Goal: Use online tool/utility: Utilize a website feature to perform a specific function

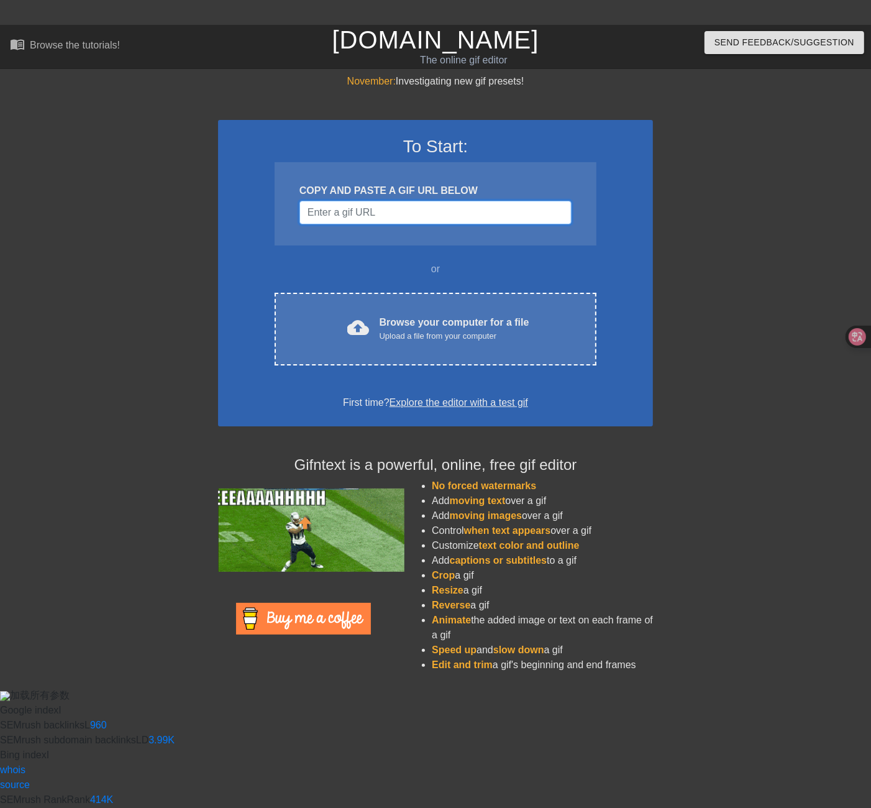
click at [355, 212] on input "Username" at bounding box center [435, 213] width 272 height 24
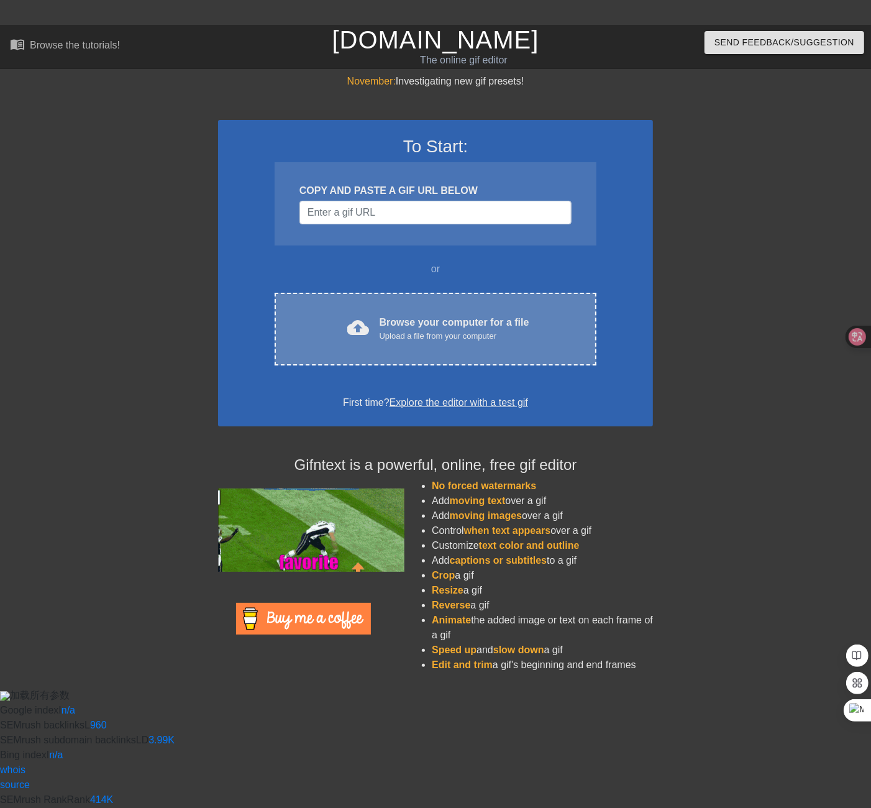
click at [390, 322] on div "Browse your computer for a file Upload a file from your computer" at bounding box center [455, 328] width 150 height 27
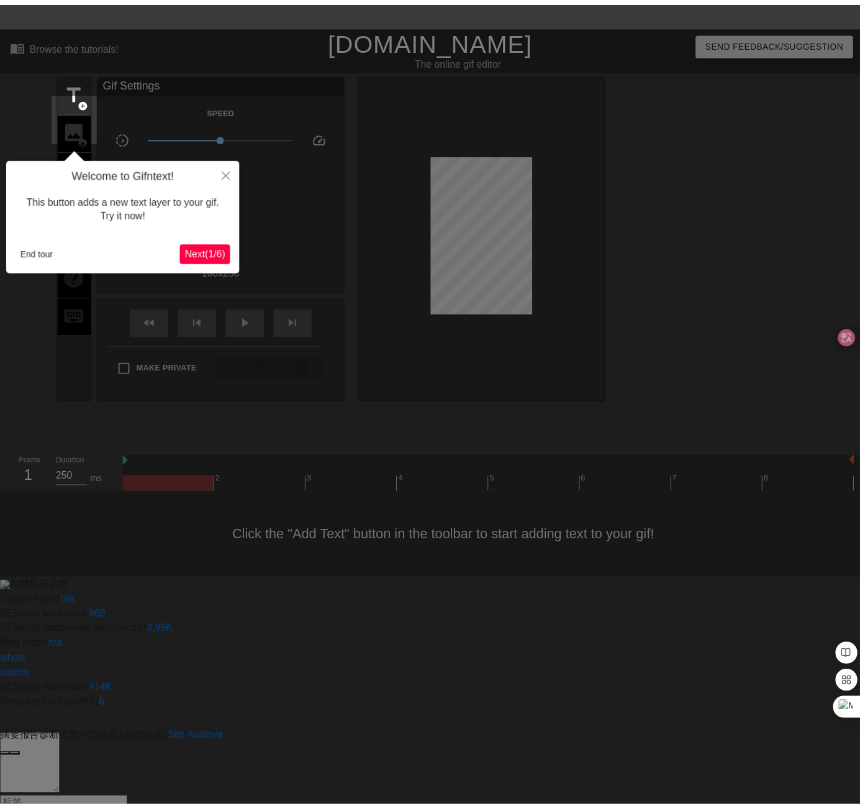
scroll to position [25, 0]
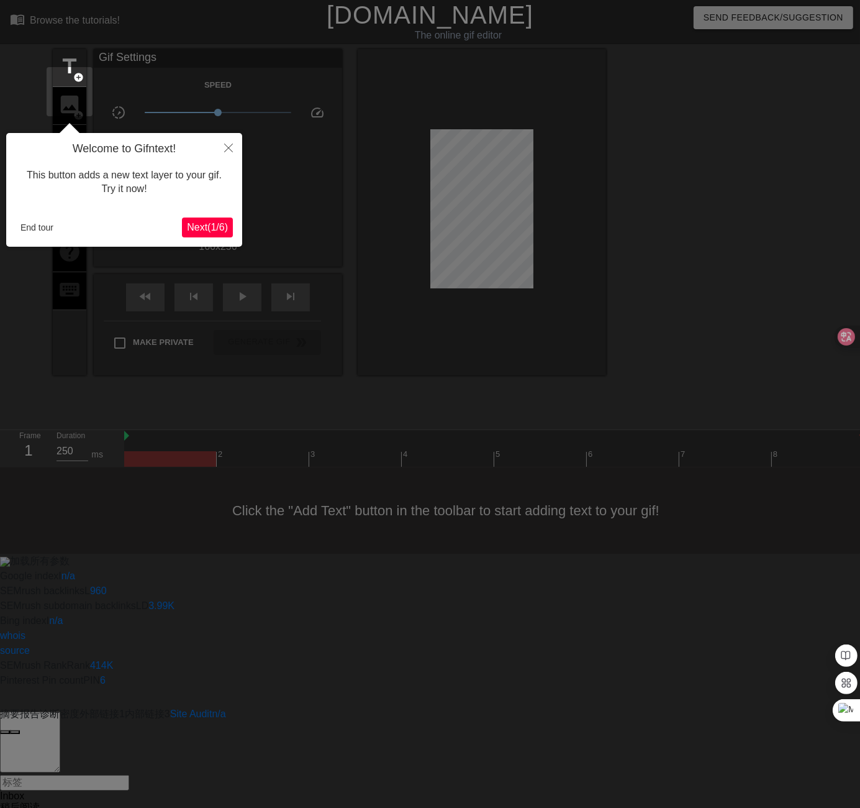
click at [211, 223] on span "Next ( 1 / 6 )" at bounding box center [207, 227] width 41 height 11
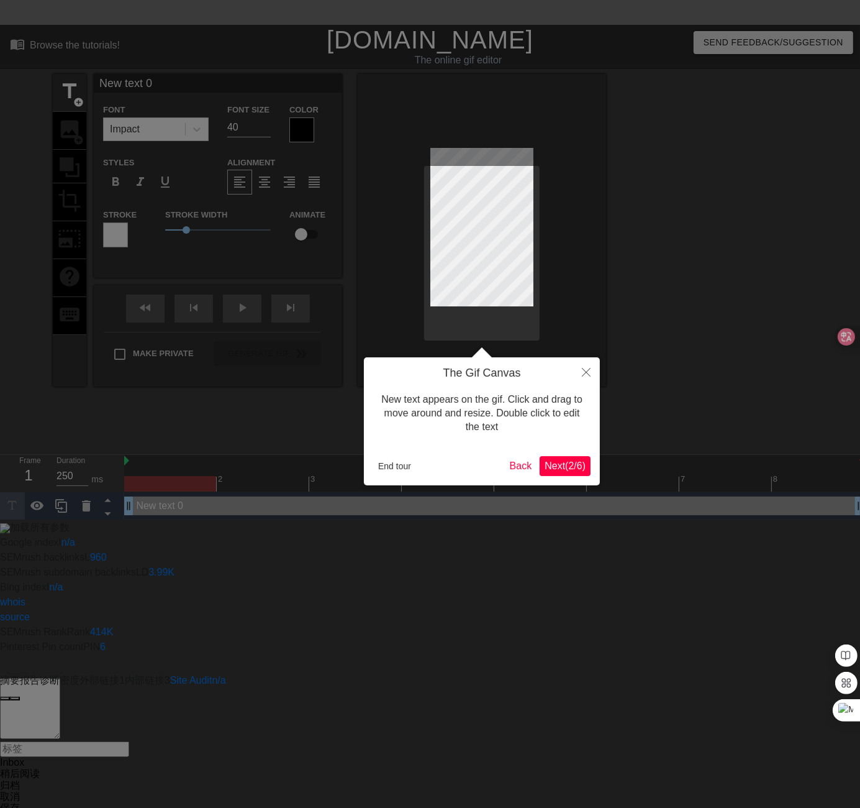
click at [563, 467] on span "Next ( 2 / 6 )" at bounding box center [565, 465] width 41 height 11
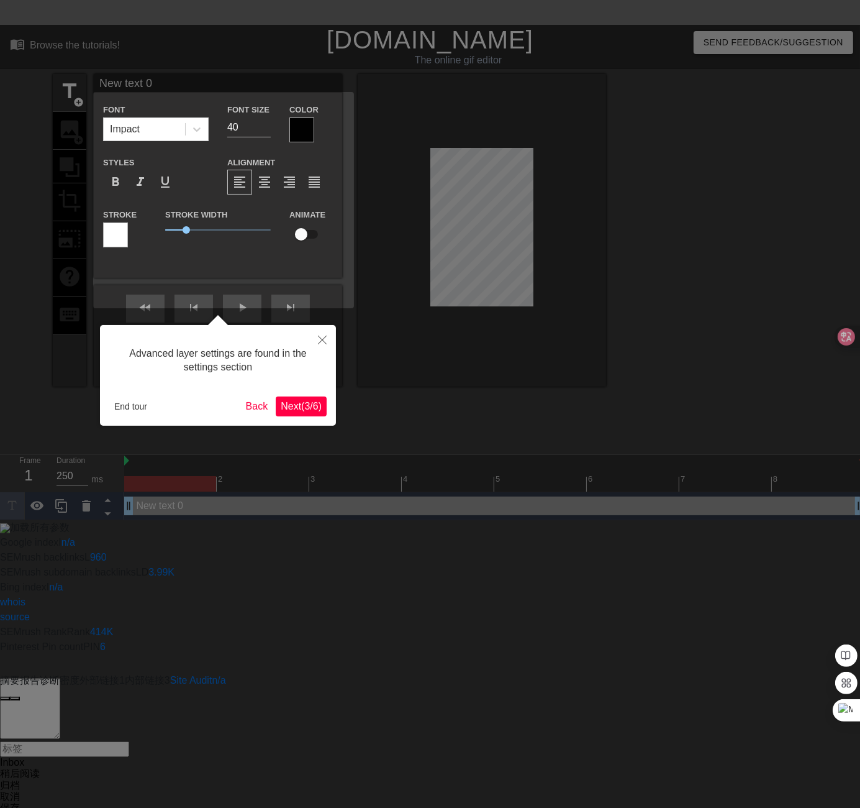
scroll to position [25, 0]
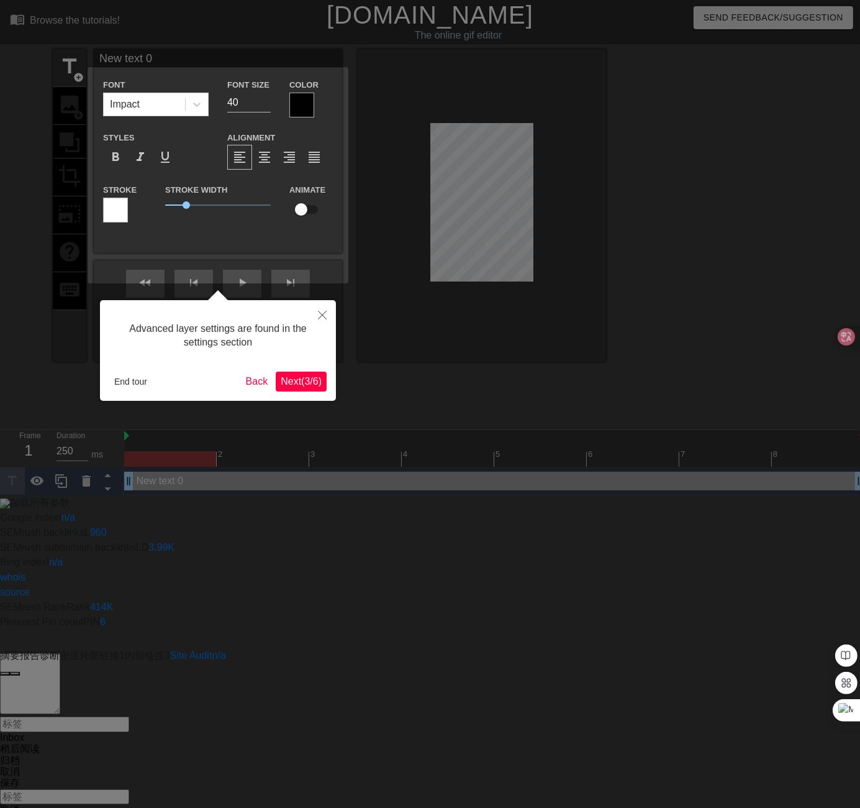
click at [307, 385] on span "Next ( 3 / 6 )" at bounding box center [301, 381] width 41 height 11
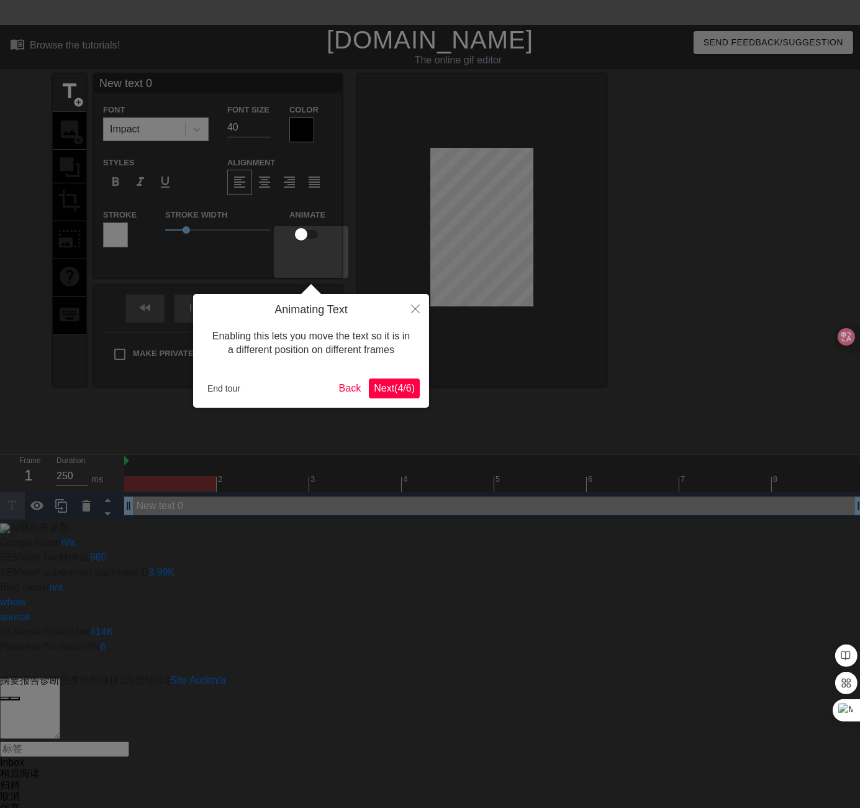
click at [406, 396] on button "Next ( 4 / 6 )" at bounding box center [394, 388] width 51 height 20
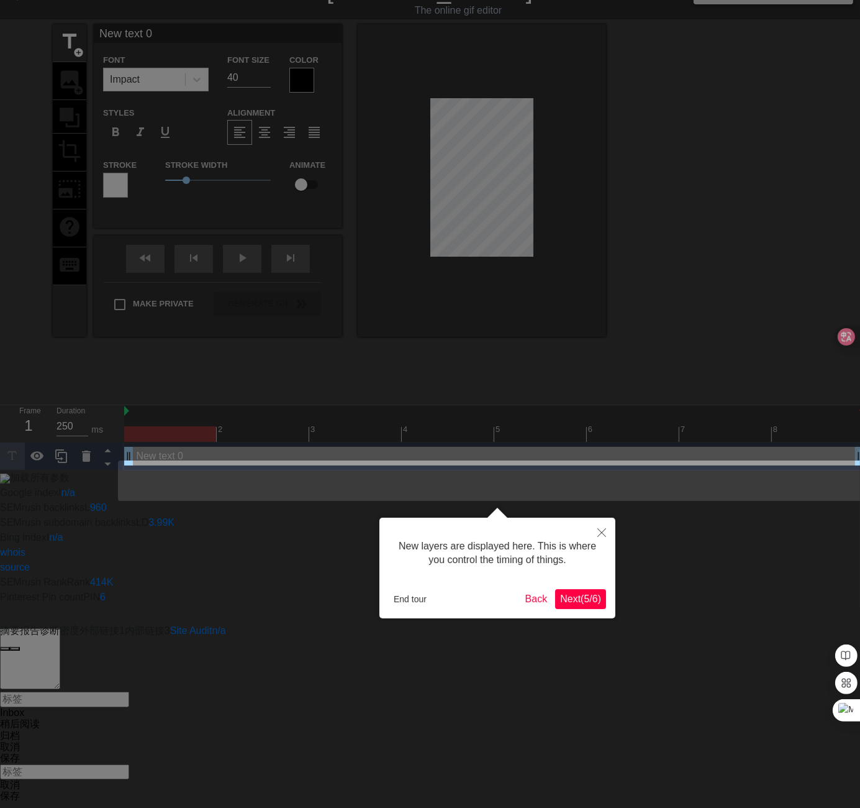
click at [570, 599] on span "Next ( 5 / 6 )" at bounding box center [580, 598] width 41 height 11
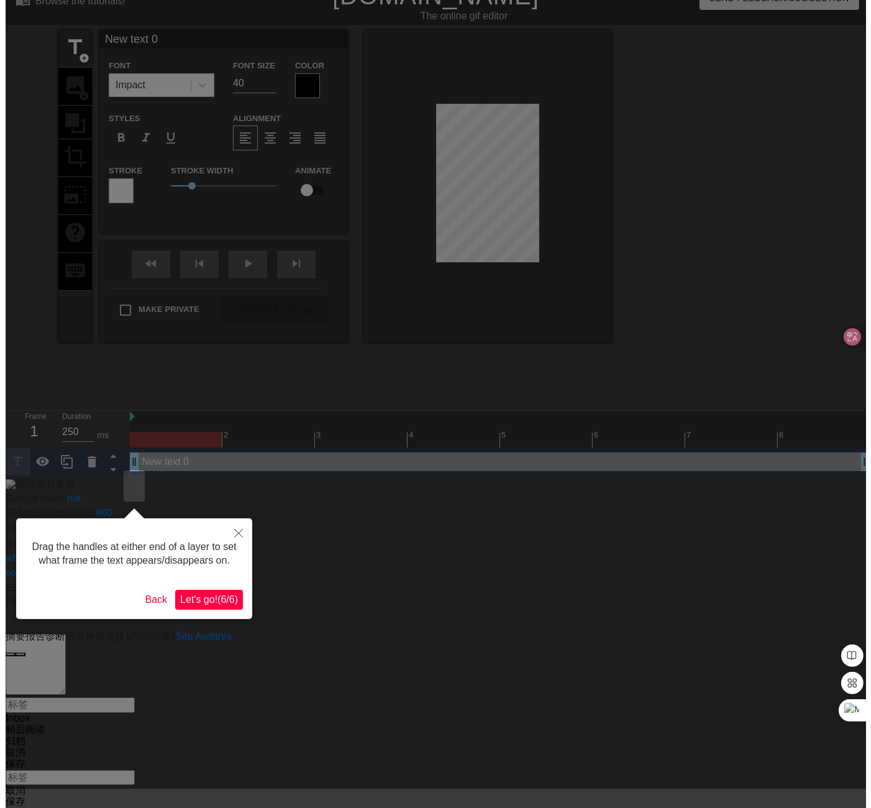
scroll to position [0, 0]
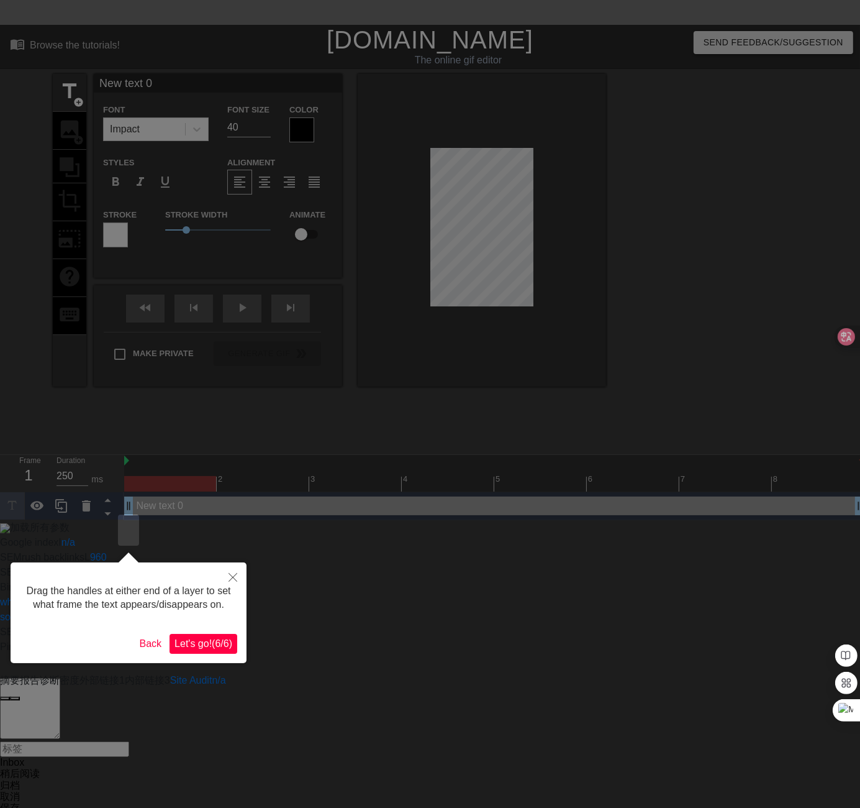
click at [241, 643] on div "Drag the handles at either end of a layer to set what frame the text appears/di…" at bounding box center [129, 612] width 236 height 101
click at [222, 644] on span "Let's go! ( 6 / 6 )" at bounding box center [204, 643] width 58 height 11
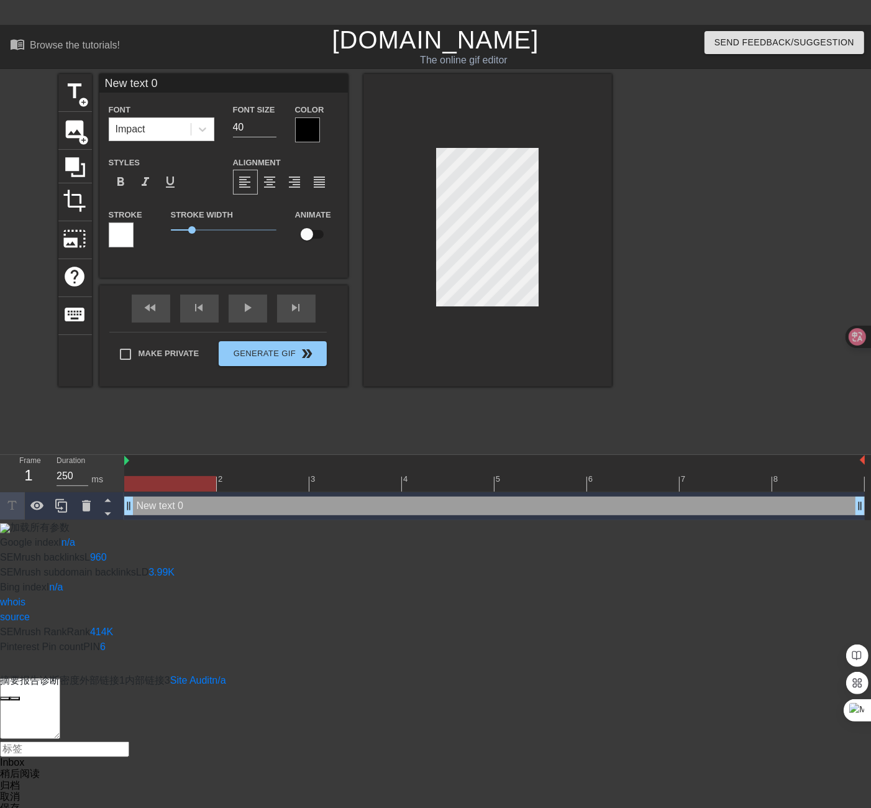
drag, startPoint x: 127, startPoint y: 509, endPoint x: 183, endPoint y: 512, distance: 56.0
click at [183, 512] on div "New text 0 drag_handle drag_handle" at bounding box center [494, 505] width 741 height 19
click at [284, 501] on div "New text 0 drag_handle drag_handle" at bounding box center [541, 505] width 648 height 19
click at [371, 511] on div "New text 0 drag_handle drag_handle" at bounding box center [541, 505] width 648 height 19
drag, startPoint x: 222, startPoint y: 504, endPoint x: 118, endPoint y: 504, distance: 103.7
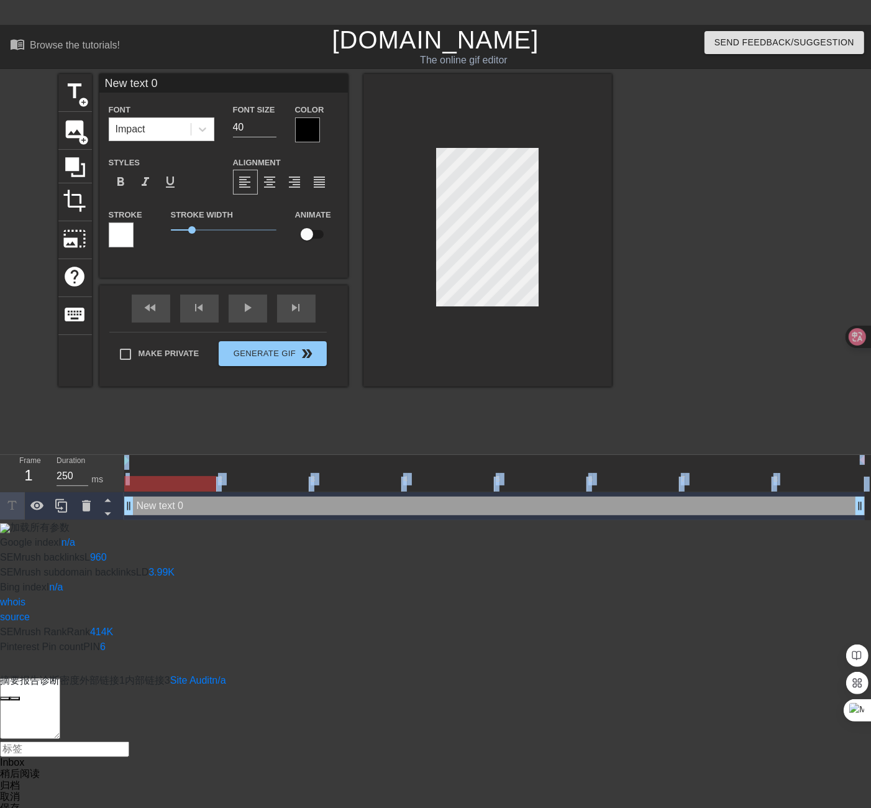
click at [118, 504] on div "Frame 1 Duration 250 ms 2 3 4 5 6 7 8 New text 0 drag_handle drag_handle" at bounding box center [435, 487] width 871 height 65
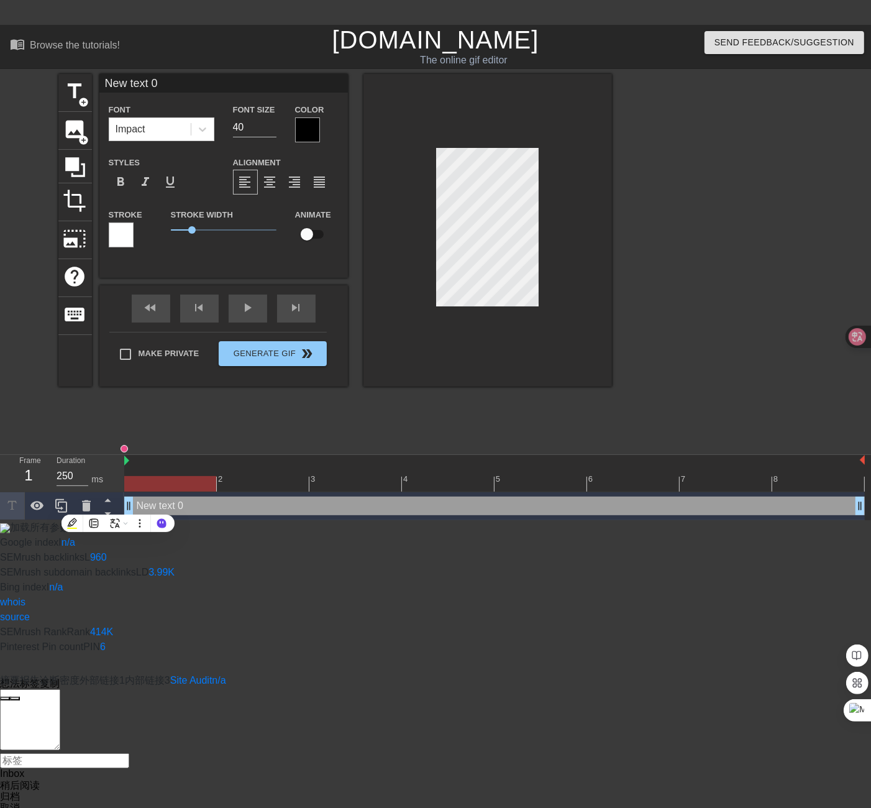
click at [696, 377] on div at bounding box center [720, 260] width 186 height 373
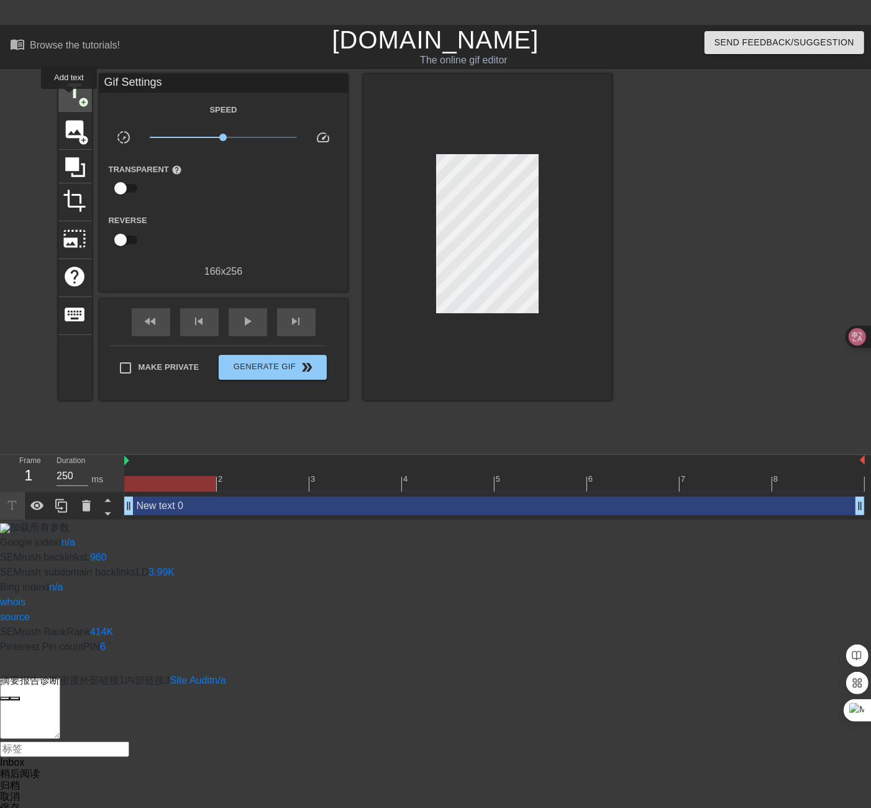
click at [69, 97] on span "title" at bounding box center [75, 92] width 24 height 24
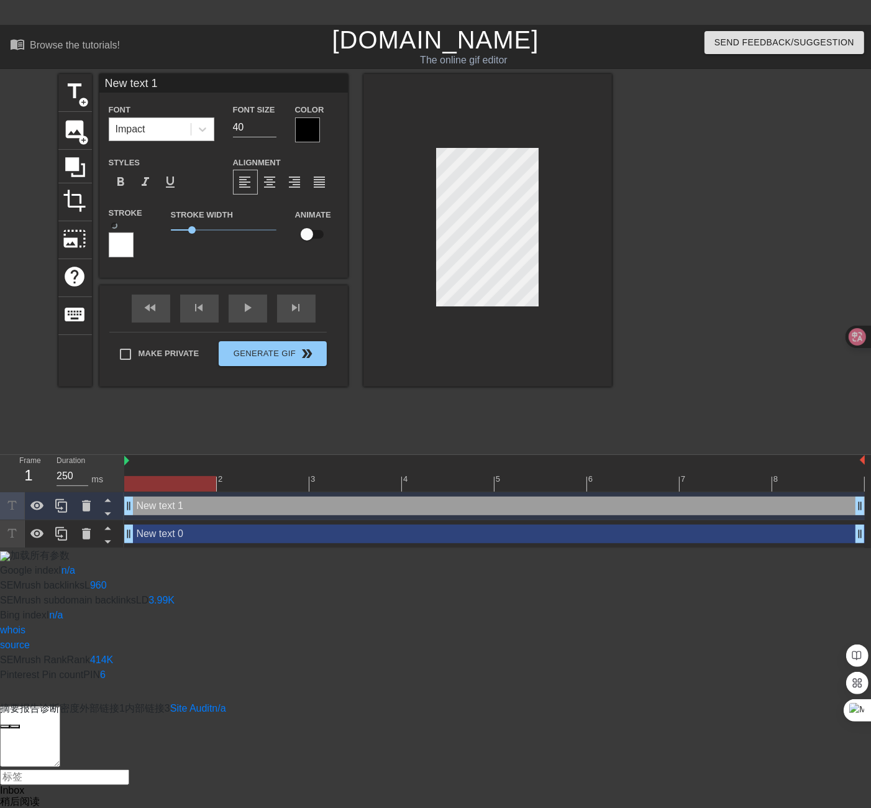
click at [140, 134] on div "Impact" at bounding box center [131, 129] width 30 height 15
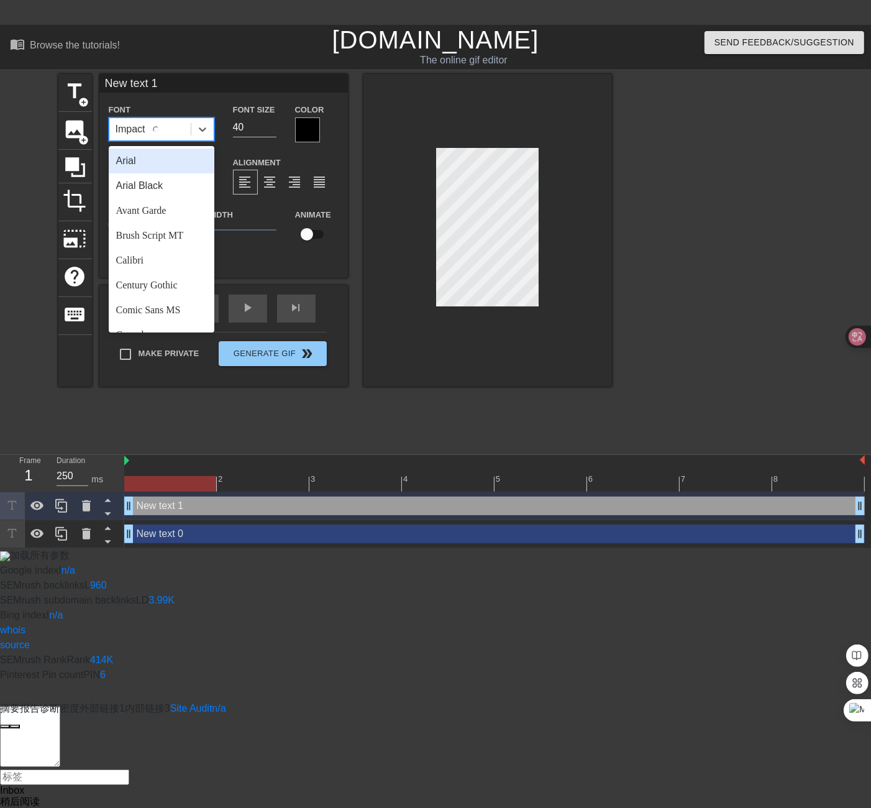
click at [140, 134] on div "Impact" at bounding box center [139, 129] width 47 height 15
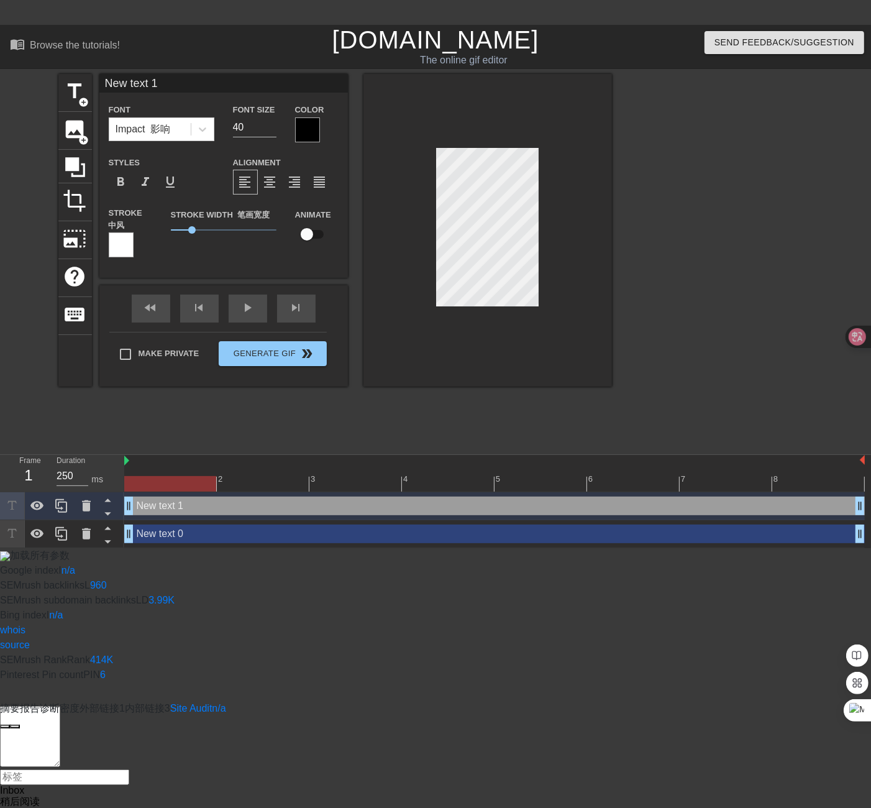
scroll to position [1, 1]
type input "1"
type textarea "1"
type input "12"
type textarea "12"
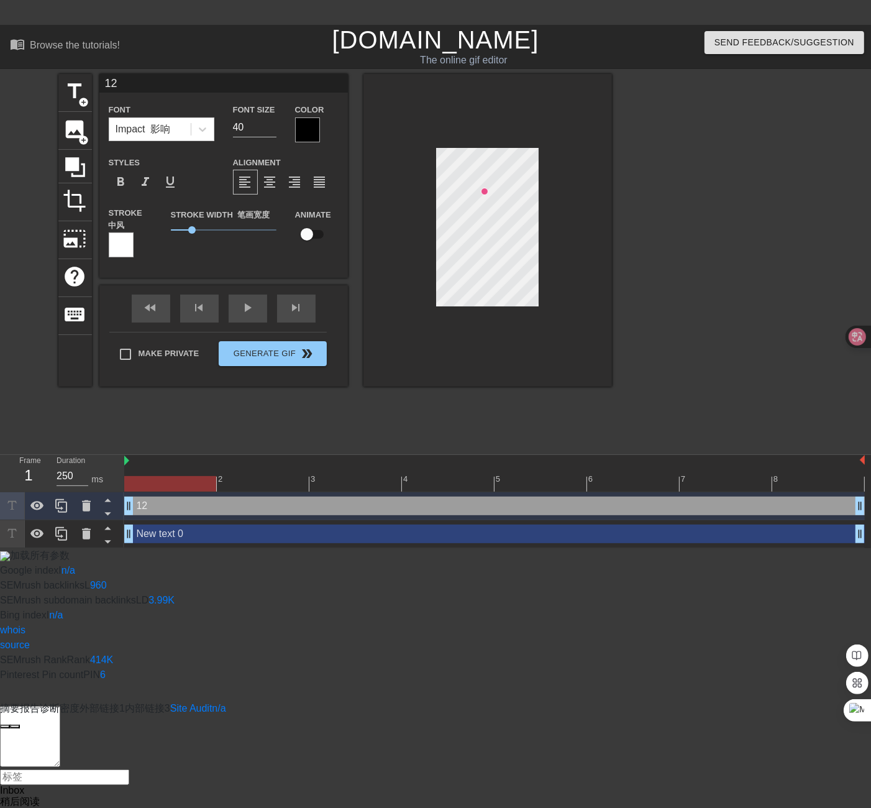
type input "122"
type textarea "122"
type input "122"
type textarea "122"
click at [175, 93] on div "122 Font Impact 影响 Font Size 40 Color Styles format_bold format_italic format_u…" at bounding box center [223, 166] width 248 height 185
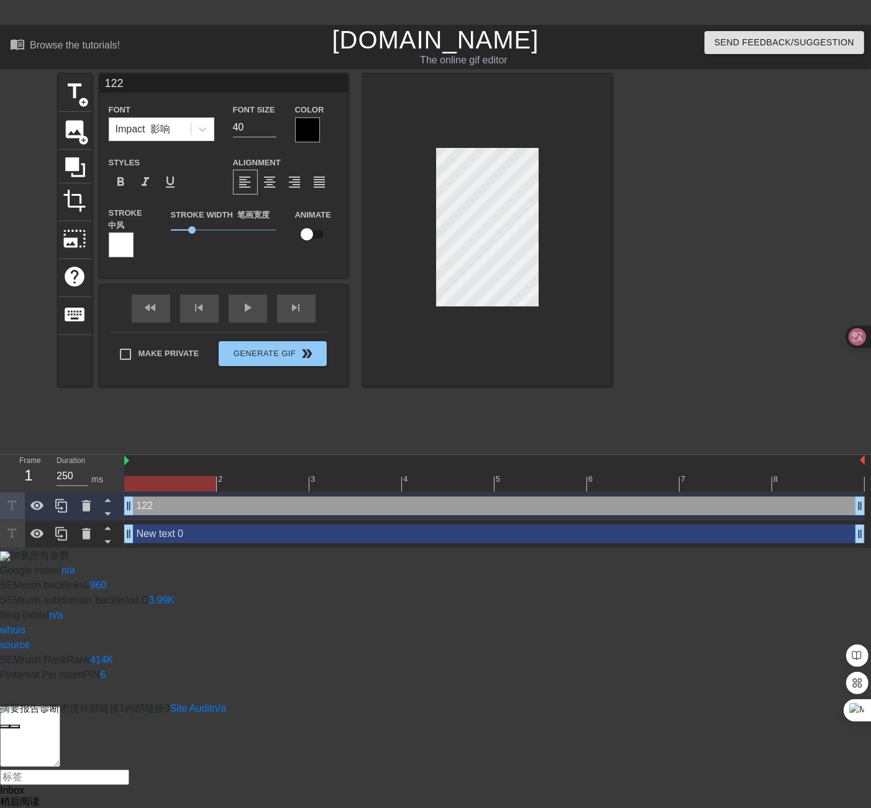
click at [153, 87] on input "122" at bounding box center [223, 83] width 248 height 19
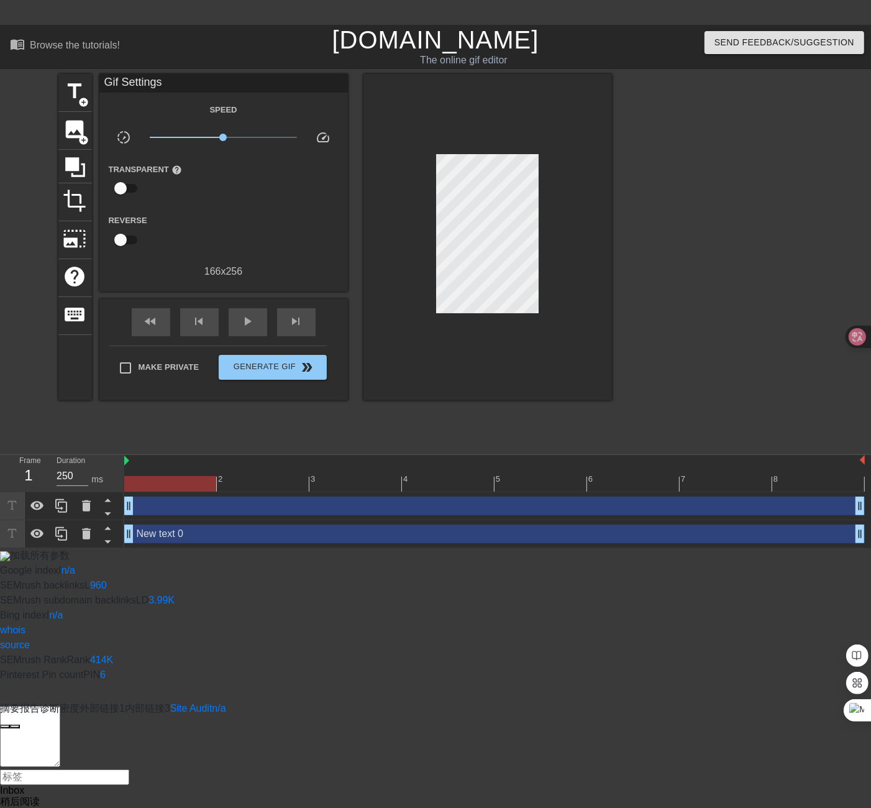
click at [676, 262] on div at bounding box center [720, 260] width 186 height 373
